Goal: Information Seeking & Learning: Learn about a topic

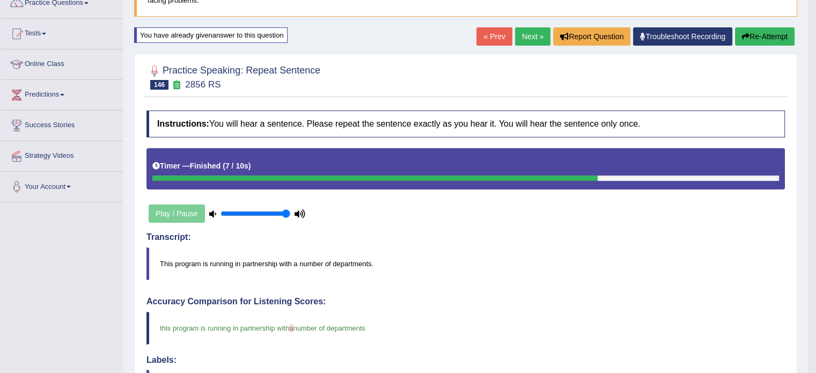
scroll to position [105, 0]
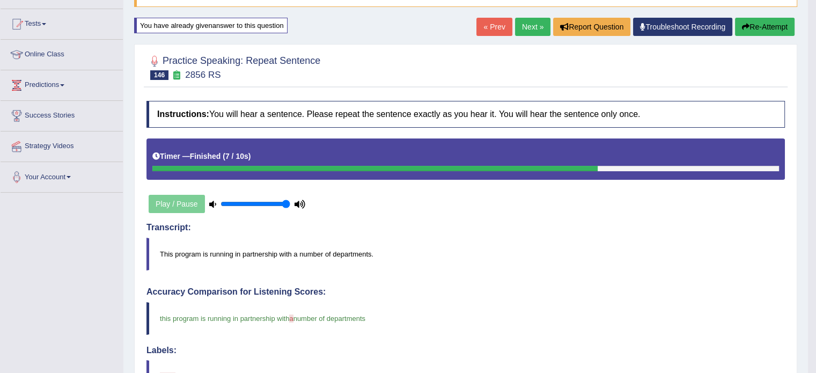
click at [529, 24] on link "Next »" at bounding box center [532, 27] width 35 height 18
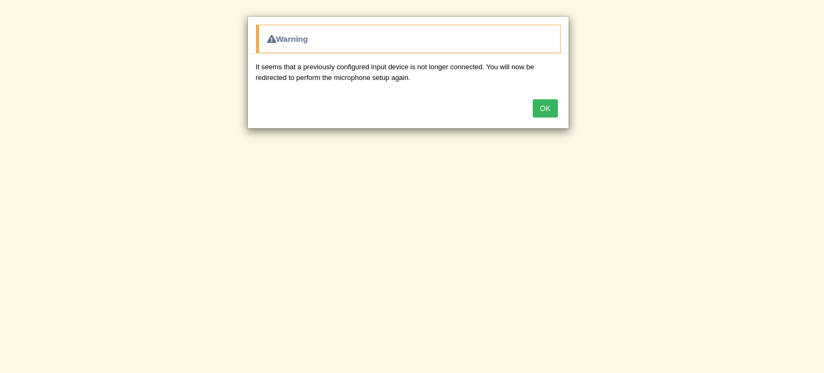
click at [541, 100] on button "OK" at bounding box center [545, 108] width 25 height 18
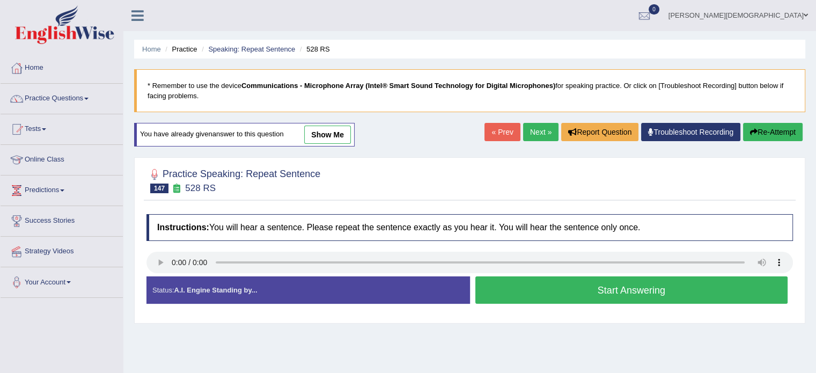
click at [531, 131] on link "Next »" at bounding box center [540, 132] width 35 height 18
click at [89, 98] on span at bounding box center [86, 99] width 4 height 2
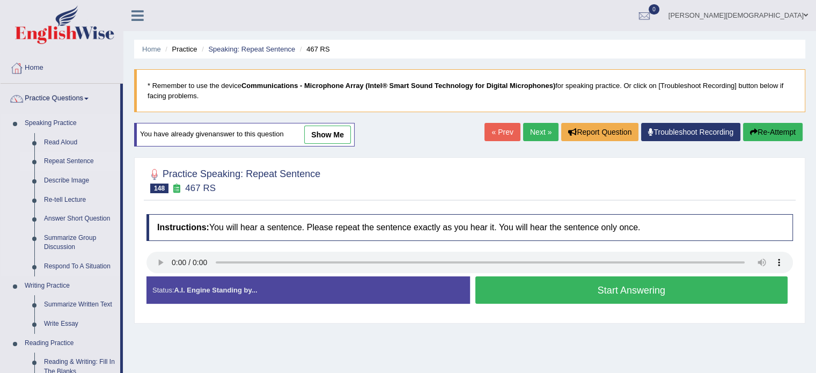
click at [86, 159] on link "Repeat Sentence" at bounding box center [79, 161] width 81 height 19
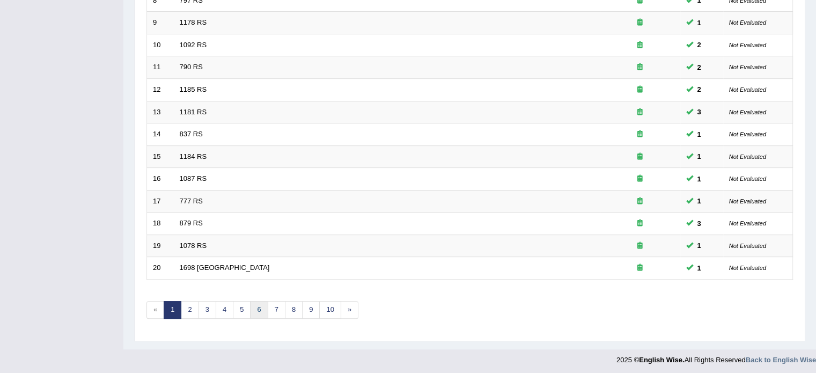
click at [261, 305] on link "6" at bounding box center [259, 310] width 18 height 18
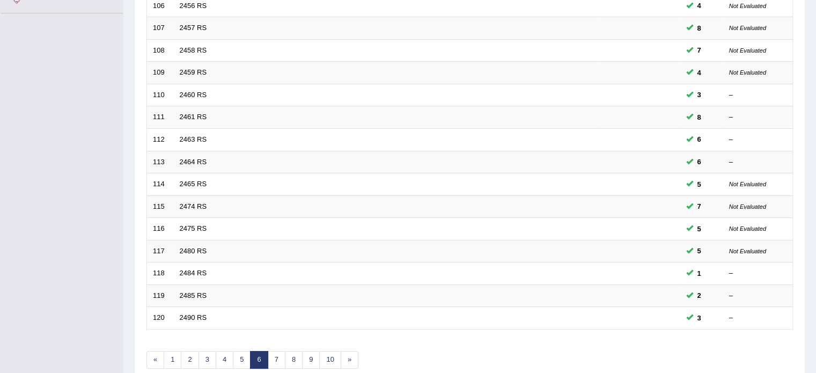
scroll to position [280, 0]
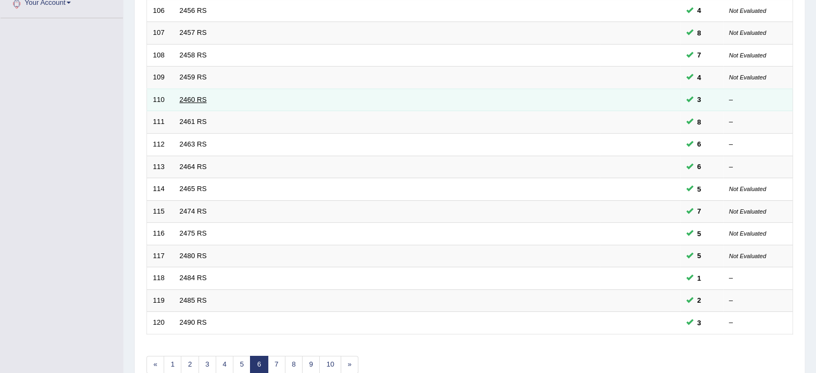
click at [194, 96] on link "2460 RS" at bounding box center [193, 100] width 27 height 8
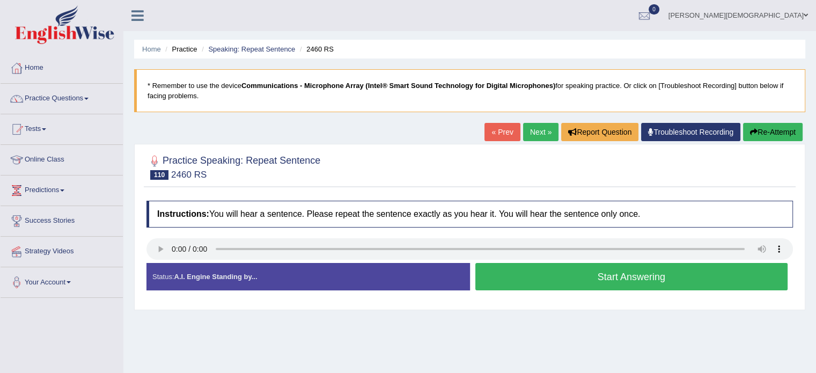
click at [647, 276] on button "Start Answering" at bounding box center [631, 276] width 313 height 27
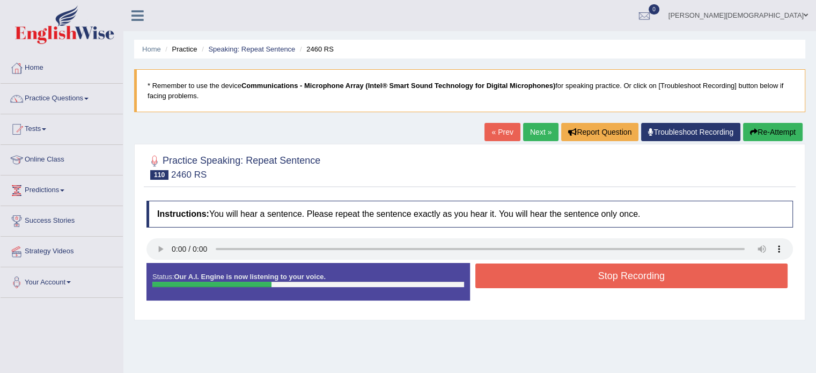
click at [642, 282] on button "Stop Recording" at bounding box center [631, 275] width 313 height 25
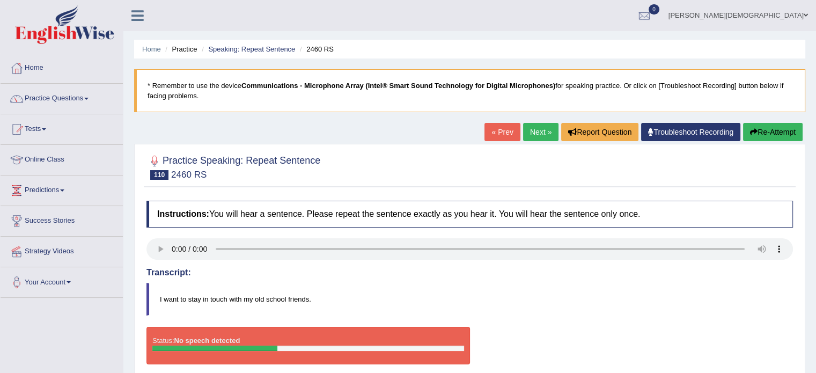
click at [776, 133] on button "Re-Attempt" at bounding box center [773, 132] width 60 height 18
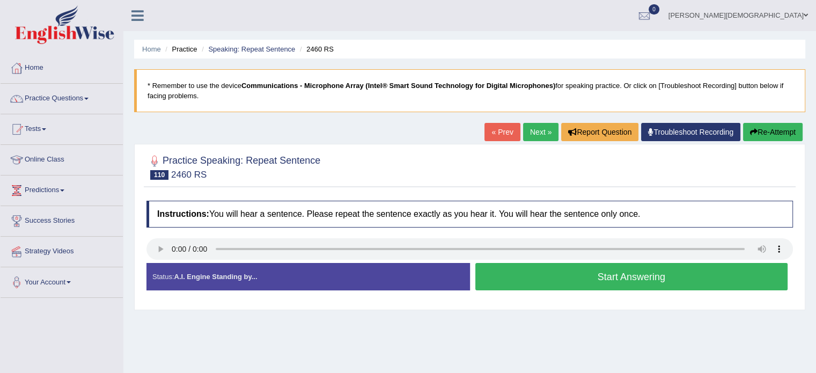
click at [628, 278] on button "Start Answering" at bounding box center [631, 276] width 313 height 27
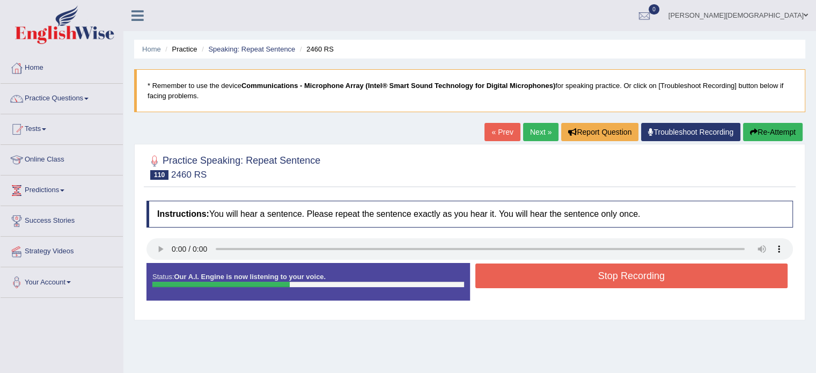
click at [628, 278] on button "Stop Recording" at bounding box center [631, 275] width 313 height 25
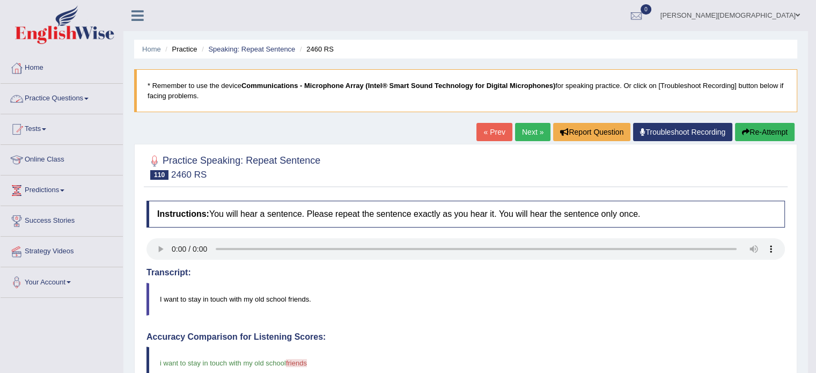
click at [89, 98] on span at bounding box center [86, 99] width 4 height 2
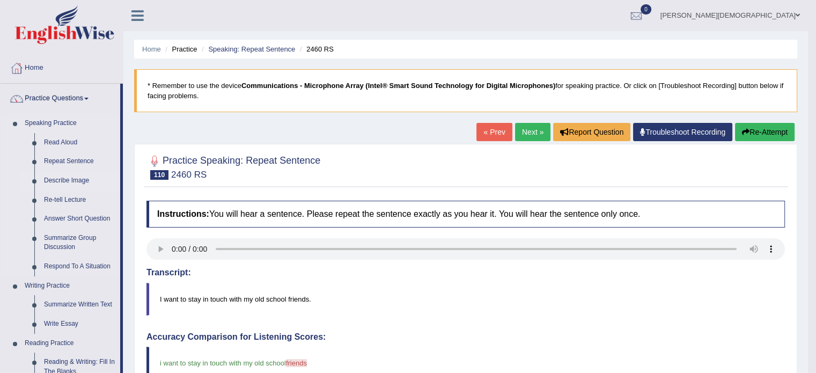
click at [78, 182] on link "Describe Image" at bounding box center [79, 180] width 81 height 19
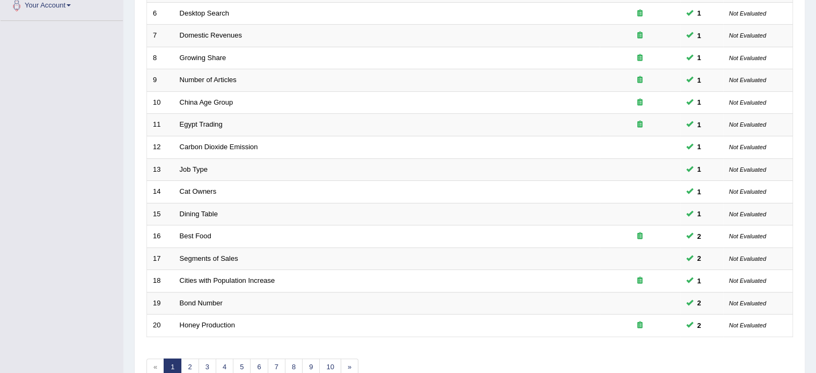
scroll to position [277, 0]
click at [190, 360] on link "2" at bounding box center [190, 367] width 18 height 18
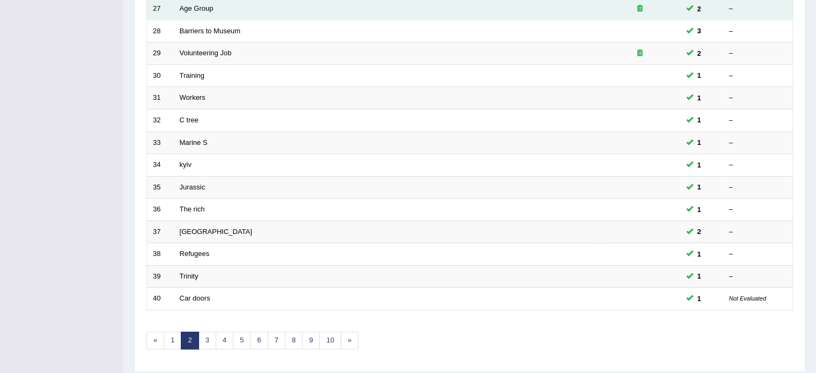
scroll to position [307, 0]
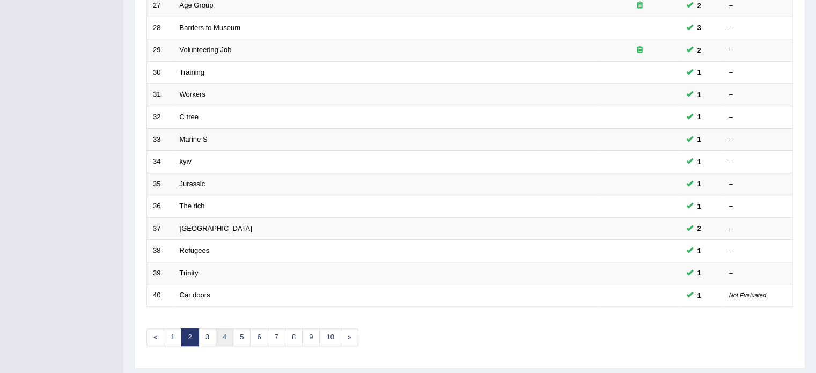
click at [222, 337] on link "4" at bounding box center [225, 337] width 18 height 18
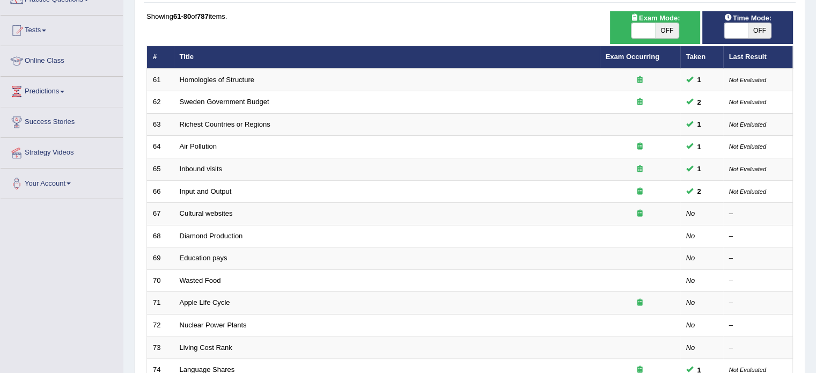
scroll to position [100, 0]
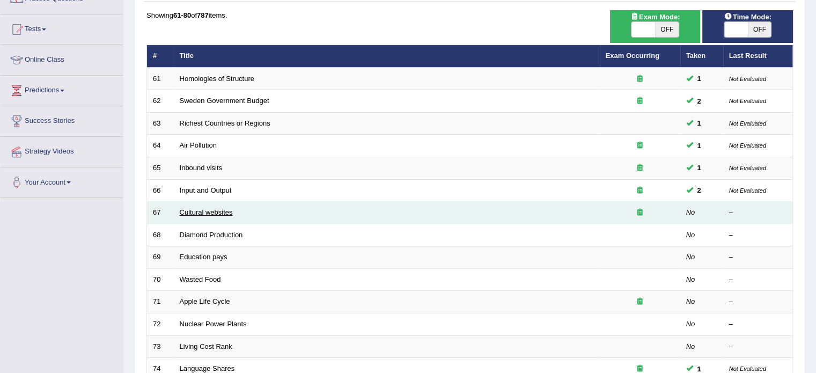
click at [225, 213] on link "Cultural websites" at bounding box center [206, 212] width 53 height 8
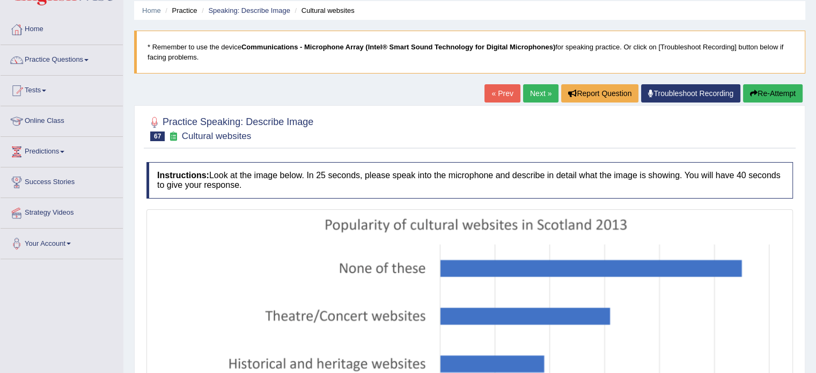
scroll to position [38, 0]
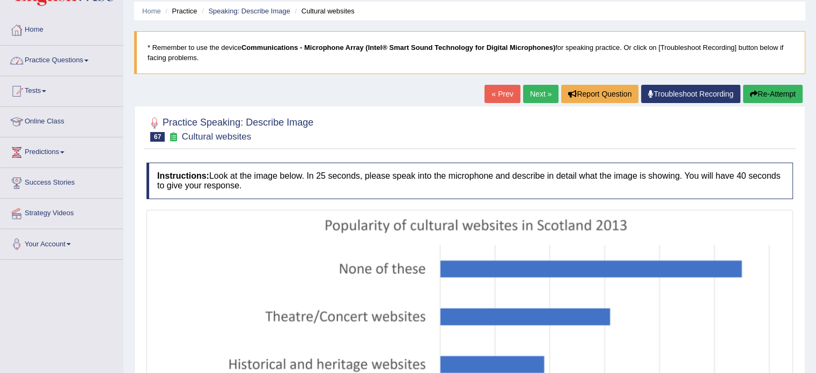
click at [92, 60] on link "Practice Questions" at bounding box center [62, 59] width 122 height 27
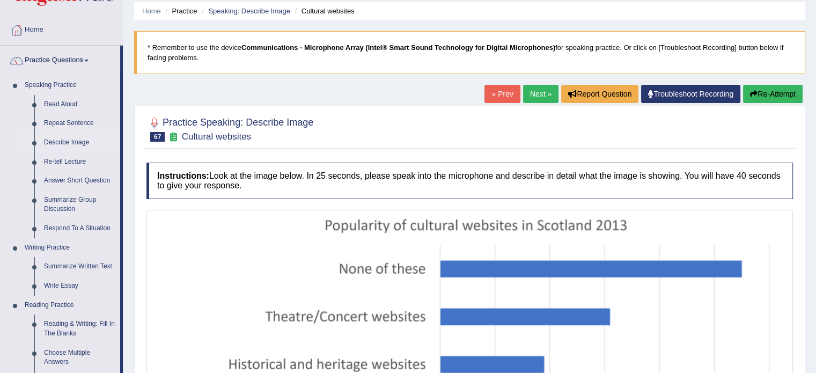
click at [79, 143] on link "Describe Image" at bounding box center [79, 142] width 81 height 19
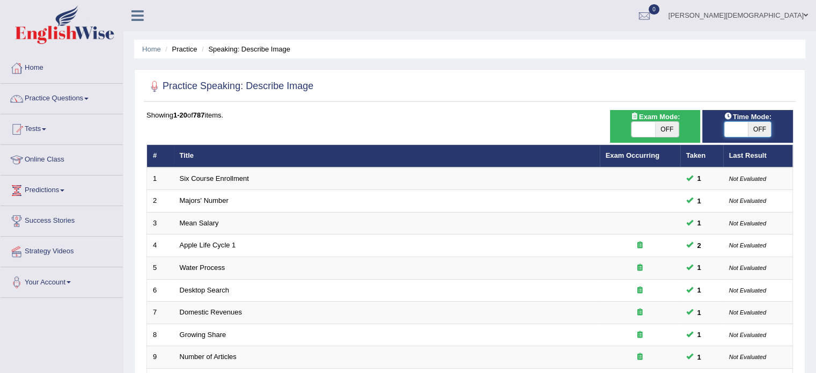
click at [732, 130] on span at bounding box center [736, 129] width 24 height 15
checkbox input "true"
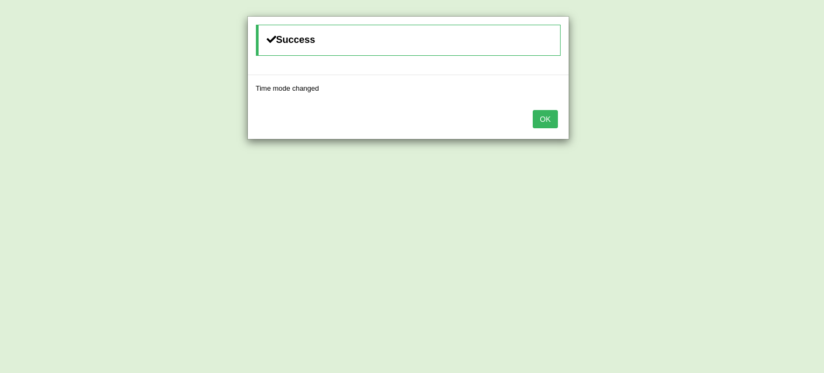
click at [544, 122] on button "OK" at bounding box center [545, 119] width 25 height 18
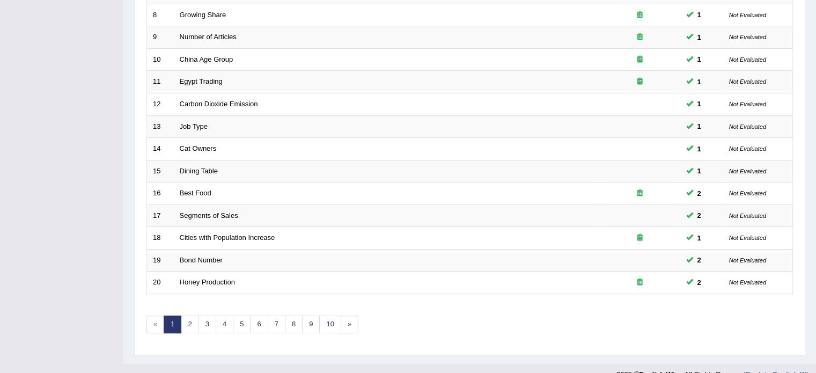
scroll to position [322, 0]
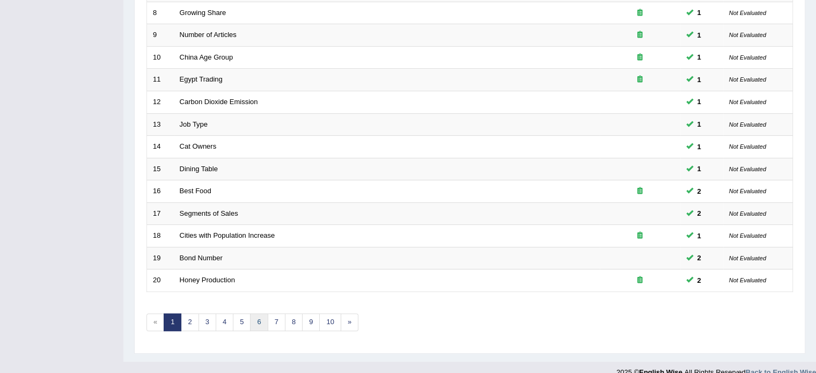
click at [257, 325] on link "6" at bounding box center [259, 322] width 18 height 18
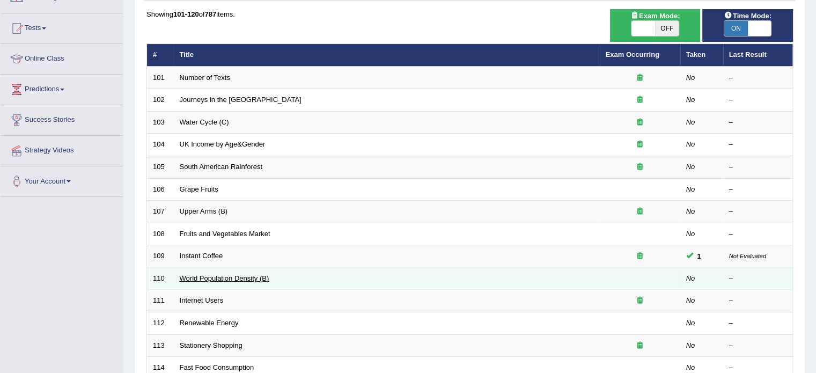
scroll to position [100, 0]
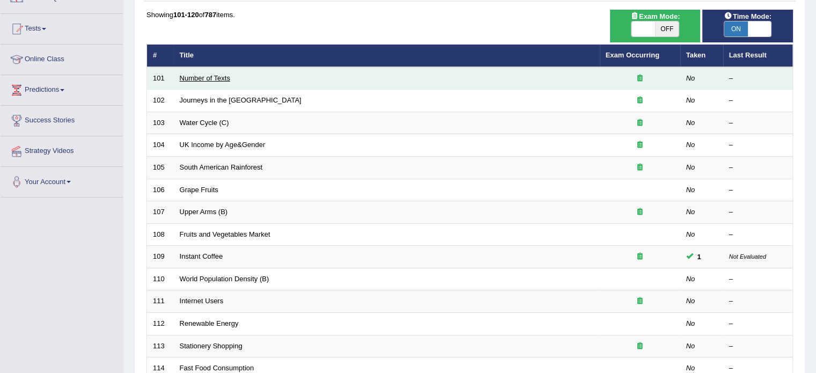
click at [223, 75] on link "Number of Texts" at bounding box center [205, 78] width 50 height 8
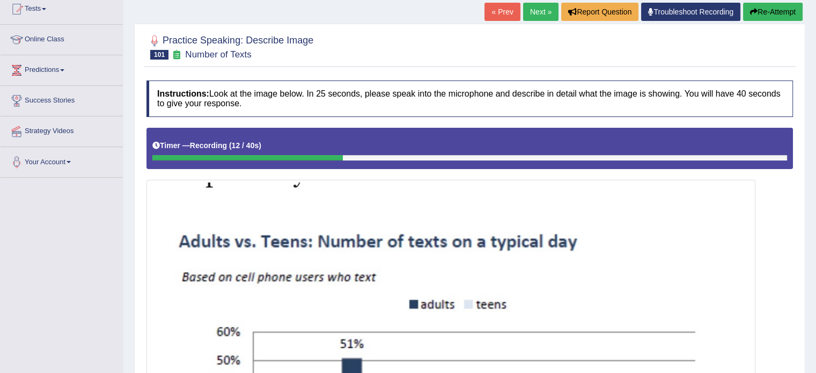
scroll to position [118, 0]
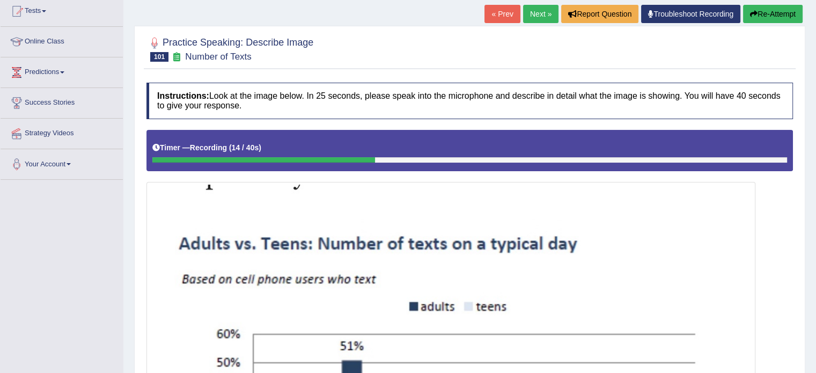
click at [768, 13] on button "Re-Attempt" at bounding box center [773, 14] width 60 height 18
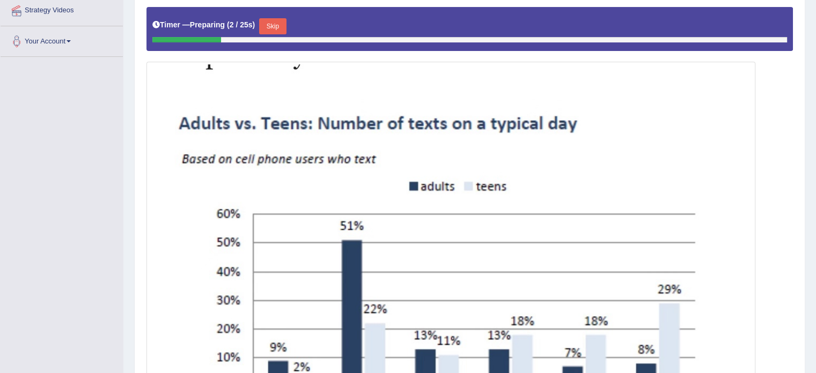
scroll to position [242, 0]
